Goal: Information Seeking & Learning: Learn about a topic

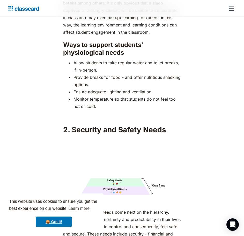
scroll to position [880, 0]
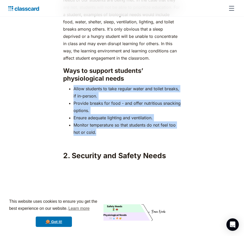
drag, startPoint x: 72, startPoint y: 79, endPoint x: 104, endPoint y: 125, distance: 55.7
click at [104, 125] on ul "Allow students to take regular water and toilet breaks, if in-person. Provide b…" at bounding box center [122, 110] width 118 height 51
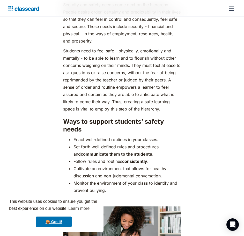
scroll to position [1139, 0]
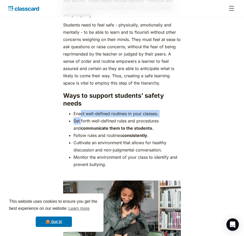
drag, startPoint x: 80, startPoint y: 102, endPoint x: 81, endPoint y: 114, distance: 11.7
click at [81, 114] on ul "Enact well-defined routines in your classes. Set forth well-defined rules and p…" at bounding box center [122, 139] width 118 height 58
click at [81, 117] on li "Set forth well-defined rules and procedures and communicate them to the student…" at bounding box center [127, 124] width 107 height 14
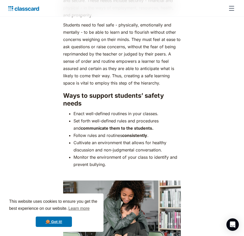
click at [78, 110] on li "Enact well-defined routines in your classes." at bounding box center [127, 113] width 107 height 7
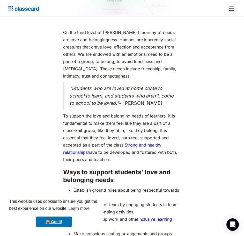
scroll to position [1476, 0]
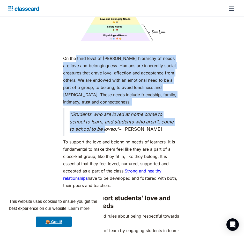
drag, startPoint x: 75, startPoint y: 43, endPoint x: 104, endPoint y: 116, distance: 78.3
click at [104, 116] on div "As humans, we are driven by an innate desire to achieve more, to surpass not ju…" at bounding box center [122, 79] width 118 height 2466
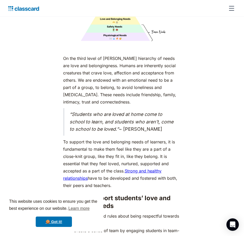
click at [101, 121] on div "As humans, we are driven by an innate desire to achieve more, to surpass not ju…" at bounding box center [122, 79] width 118 height 2466
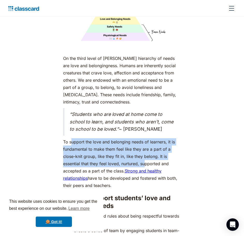
drag, startPoint x: 71, startPoint y: 126, endPoint x: 146, endPoint y: 149, distance: 77.9
click at [146, 149] on p "To support the love and belonging needs of learners, it is fundamental to make …" at bounding box center [122, 163] width 118 height 51
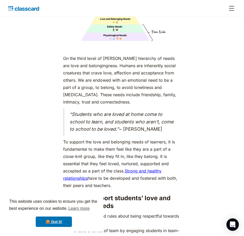
click at [146, 111] on em "“Students who are loved at home come to school to learn, and students who aren'…" at bounding box center [122, 121] width 104 height 20
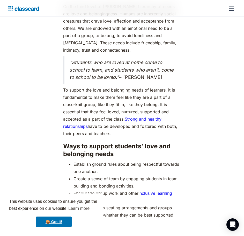
drag, startPoint x: 182, startPoint y: 99, endPoint x: 174, endPoint y: 92, distance: 11.0
click at [182, 99] on div "As humans, we are driven by an innate desire to achieve more, to surpass not ju…" at bounding box center [122, 30] width 121 height 2472
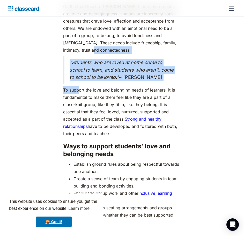
drag, startPoint x: 77, startPoint y: 34, endPoint x: 78, endPoint y: 77, distance: 42.5
click at [78, 77] on div "As humans, we are driven by an innate desire to achieve more, to surpass not ju…" at bounding box center [122, 27] width 118 height 2466
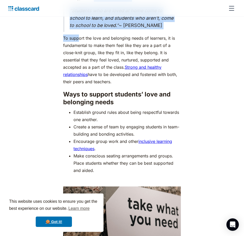
scroll to position [1605, 0]
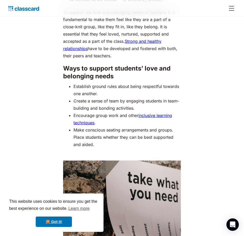
click at [81, 83] on li "Establish ground rules about being respectful towards one another." at bounding box center [127, 90] width 107 height 14
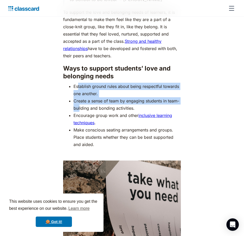
drag, startPoint x: 78, startPoint y: 69, endPoint x: 80, endPoint y: 94, distance: 25.7
click at [80, 94] on ul "Establish ground rules about being respectful towards one another. Create a sen…" at bounding box center [122, 115] width 118 height 65
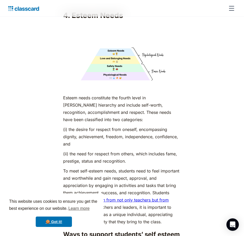
scroll to position [1890, 0]
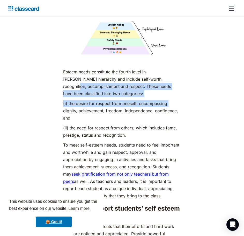
drag, startPoint x: 64, startPoint y: 73, endPoint x: 62, endPoint y: 96, distance: 23.2
drag, startPoint x: 62, startPoint y: 96, endPoint x: 168, endPoint y: 112, distance: 107.3
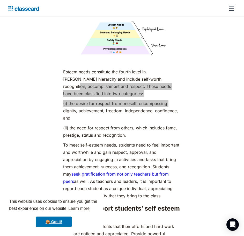
scroll to position [1916, 0]
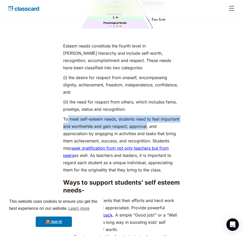
drag, startPoint x: 68, startPoint y: 106, endPoint x: 146, endPoint y: 113, distance: 78.7
click at [146, 115] on p "To meet self-esteem needs, students need to feel important and worthwhile and g…" at bounding box center [122, 144] width 118 height 58
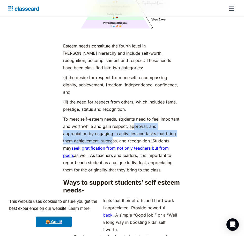
drag, startPoint x: 135, startPoint y: 113, endPoint x: 113, endPoint y: 126, distance: 25.9
click at [113, 126] on p "To meet self-esteem needs, students need to feel important and worthwhile and g…" at bounding box center [122, 144] width 118 height 58
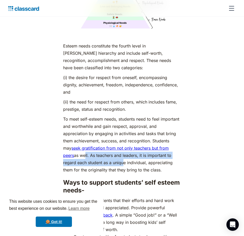
drag, startPoint x: 67, startPoint y: 140, endPoint x: 97, endPoint y: 148, distance: 30.8
click at [97, 148] on p "To meet self-esteem needs, students need to feel important and worthwhile and g…" at bounding box center [122, 144] width 118 height 58
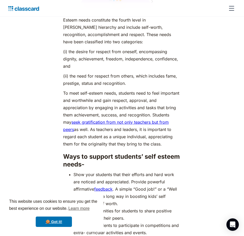
scroll to position [1968, 0]
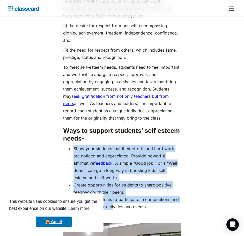
drag, startPoint x: 75, startPoint y: 133, endPoint x: 115, endPoint y: 188, distance: 68.0
click at [114, 188] on ul "Show your students that their efforts and hard work are noticed and appreciated…" at bounding box center [122, 177] width 118 height 65
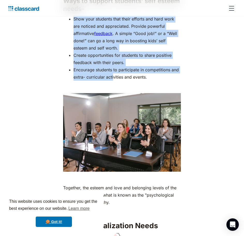
scroll to position [2123, 0]
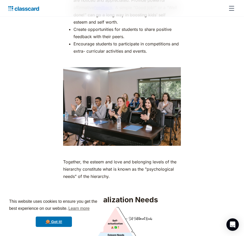
click at [107, 57] on p "‍" at bounding box center [122, 60] width 118 height 7
drag, startPoint x: 100, startPoint y: 34, endPoint x: 139, endPoint y: 76, distance: 57.3
click at [140, 40] on li "Encourage students to participate in competitions and extra- curricular activit…" at bounding box center [127, 47] width 107 height 14
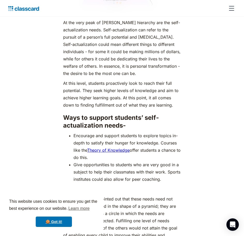
scroll to position [2356, 0]
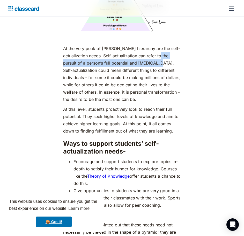
drag, startPoint x: 60, startPoint y: 50, endPoint x: 170, endPoint y: 52, distance: 109.5
copy p "pursuit of a person’s full potential and [MEDICAL_DATA]"
drag, startPoint x: 67, startPoint y: 58, endPoint x: 176, endPoint y: 115, distance: 122.7
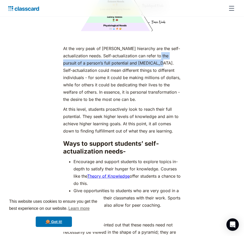
click at [176, 115] on p "At this level, students proactively look to reach their full potential. They se…" at bounding box center [122, 119] width 118 height 29
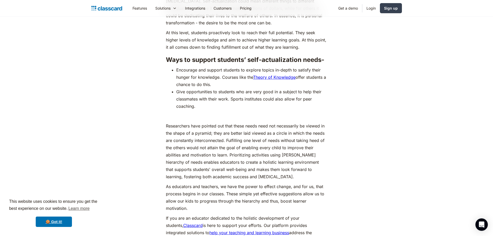
scroll to position [2304, 0]
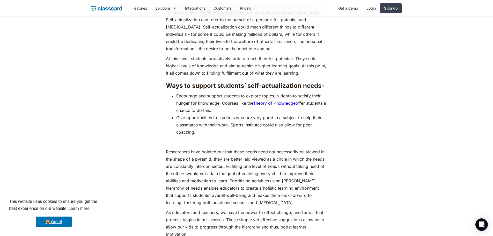
click at [215, 98] on li "Encourage and support students to explore topics in-depth to satisfy their hung…" at bounding box center [251, 103] width 151 height 22
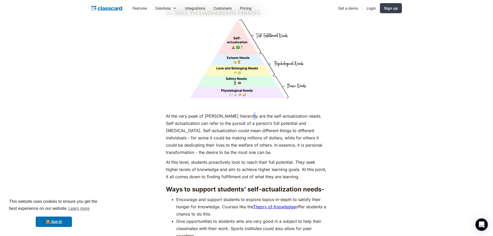
click at [244, 115] on p "At the very peak of [PERSON_NAME] hierarchy are the self-actualization needs. S…" at bounding box center [246, 133] width 161 height 43
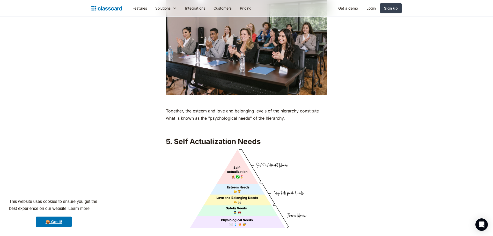
scroll to position [2200, 0]
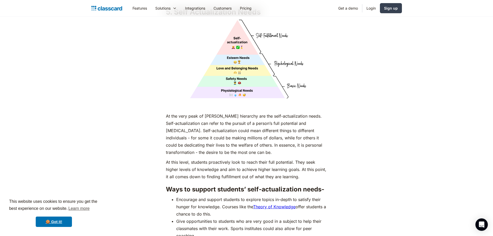
click at [244, 122] on p "At the very peak of [PERSON_NAME] hierarchy are the self-actualization needs. S…" at bounding box center [246, 133] width 161 height 43
click at [203, 122] on p "At the very peak of [PERSON_NAME] hierarchy are the self-actualization needs. S…" at bounding box center [246, 133] width 161 height 43
drag, startPoint x: 203, startPoint y: 122, endPoint x: 174, endPoint y: 128, distance: 30.4
click at [174, 128] on p "At the very peak of [PERSON_NAME] hierarchy are the self-actualization needs. S…" at bounding box center [246, 133] width 161 height 43
copy p "refer to the pursuit of a person’s full potential and [MEDICAL_DATA]"
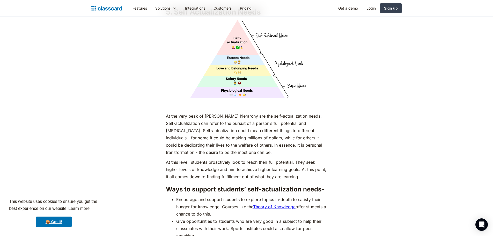
click at [213, 136] on p "At the very peak of [PERSON_NAME] hierarchy are the self-actualization needs. S…" at bounding box center [246, 133] width 161 height 43
drag, startPoint x: 224, startPoint y: 122, endPoint x: 179, endPoint y: 130, distance: 46.1
click at [179, 130] on p "At the very peak of [PERSON_NAME] hierarchy are the self-actualization needs. S…" at bounding box center [246, 133] width 161 height 43
copy p "pursuit of a person’s full potential and [MEDICAL_DATA]"
drag, startPoint x: 255, startPoint y: 131, endPoint x: 262, endPoint y: 131, distance: 6.5
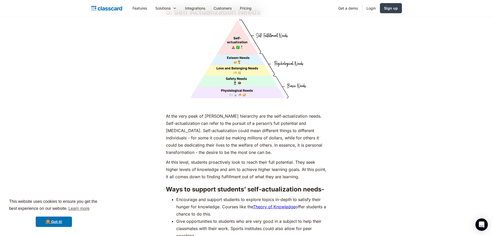
click at [244, 131] on p "At the very peak of [PERSON_NAME] hierarchy are the self-actualization needs. S…" at bounding box center [246, 133] width 161 height 43
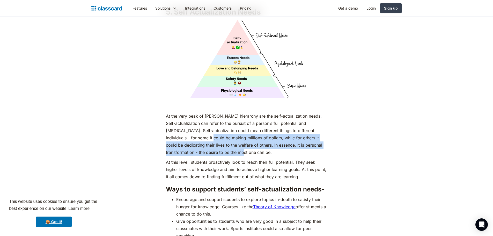
drag, startPoint x: 190, startPoint y: 133, endPoint x: 210, endPoint y: 150, distance: 26.8
click at [210, 150] on p "At the very peak of [PERSON_NAME] hierarchy are the self-actualization needs. S…" at bounding box center [246, 133] width 161 height 43
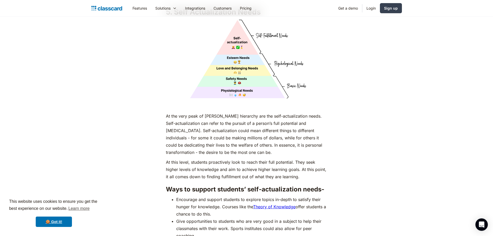
click at [205, 158] on p "At this level, students proactively look to reach their full potential. They se…" at bounding box center [246, 169] width 161 height 22
click at [244, 158] on p "At this level, students proactively look to reach their full potential. They se…" at bounding box center [246, 169] width 161 height 22
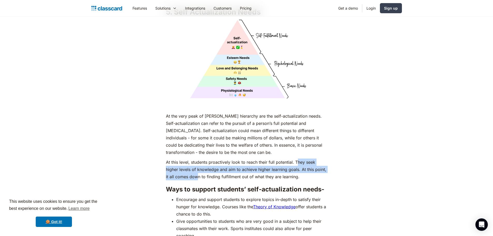
drag, startPoint x: 297, startPoint y: 160, endPoint x: 197, endPoint y: 172, distance: 100.3
click at [197, 172] on p "At this level, students proactively look to reach their full potential. They se…" at bounding box center [246, 169] width 161 height 22
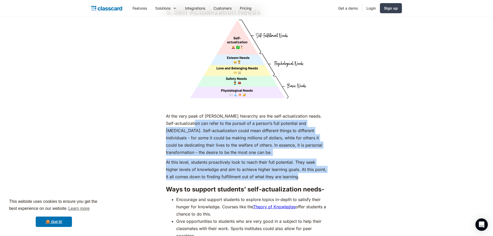
drag, startPoint x: 295, startPoint y: 174, endPoint x: 195, endPoint y: 122, distance: 112.9
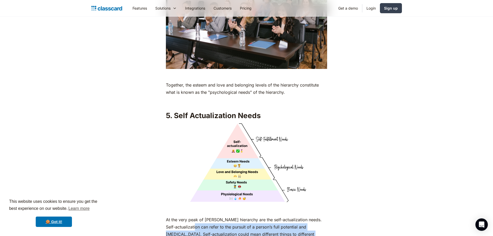
scroll to position [2252, 0]
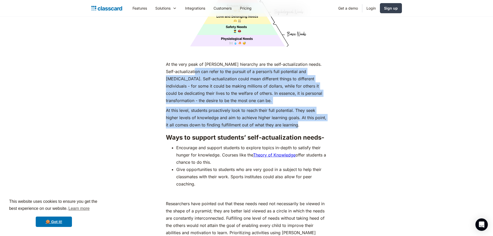
click at [244, 80] on p "At the very peak of [PERSON_NAME] hierarchy are the self-actualization needs. S…" at bounding box center [246, 82] width 161 height 43
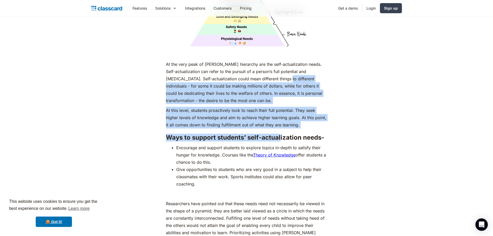
drag, startPoint x: 280, startPoint y: 76, endPoint x: 282, endPoint y: 128, distance: 52.4
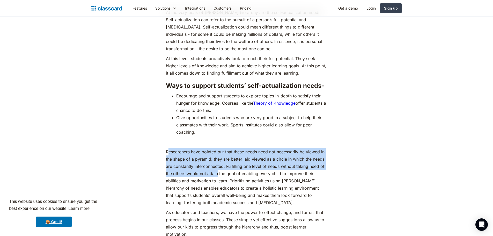
drag, startPoint x: 168, startPoint y: 152, endPoint x: 217, endPoint y: 169, distance: 51.7
click at [217, 169] on p "Researchers have pointed out that these needs need not necessarily be viewed in…" at bounding box center [246, 177] width 161 height 58
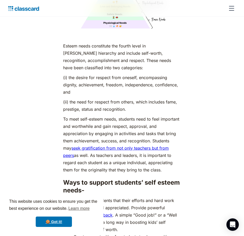
scroll to position [1864, 0]
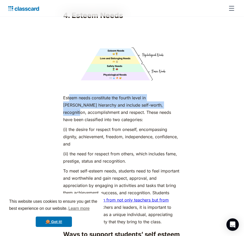
drag, startPoint x: 69, startPoint y: 83, endPoint x: 66, endPoint y: 96, distance: 13.5
click at [66, 96] on p "Esteem needs constitute the fourth level in [PERSON_NAME] hierarchy and include…" at bounding box center [122, 108] width 118 height 29
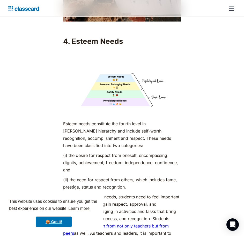
click at [116, 128] on p "Esteem needs constitute the fourth level in [PERSON_NAME] hierarchy and include…" at bounding box center [122, 134] width 118 height 29
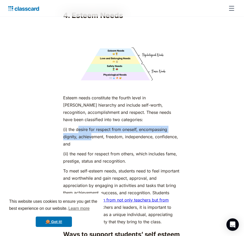
drag, startPoint x: 78, startPoint y: 113, endPoint x: 92, endPoint y: 123, distance: 16.8
click at [92, 126] on p "(i) the desire for respect from oneself, encompassing dignity, achievement, fre…" at bounding box center [122, 137] width 118 height 22
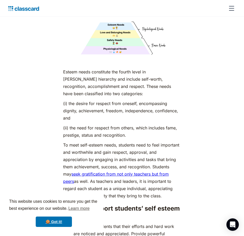
scroll to position [1916, 0]
